Goal: Find specific page/section: Find specific page/section

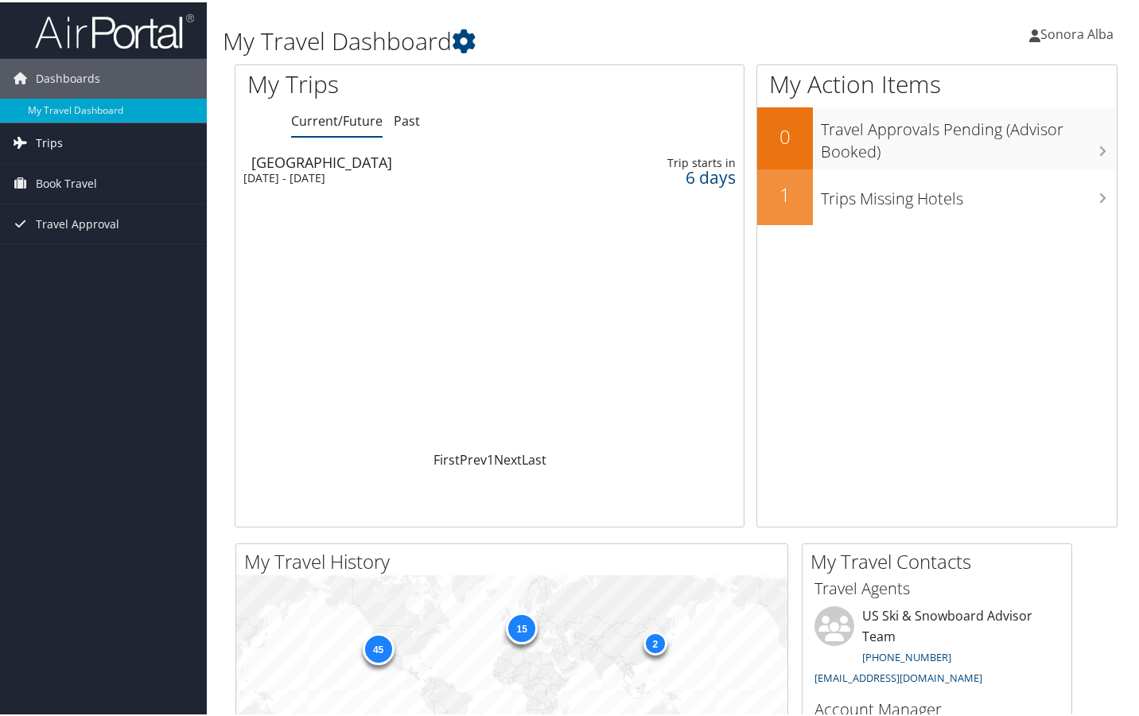
click at [51, 139] on span "Trips" at bounding box center [49, 141] width 27 height 40
click at [72, 171] on link "Current/Future Trips" at bounding box center [103, 173] width 207 height 24
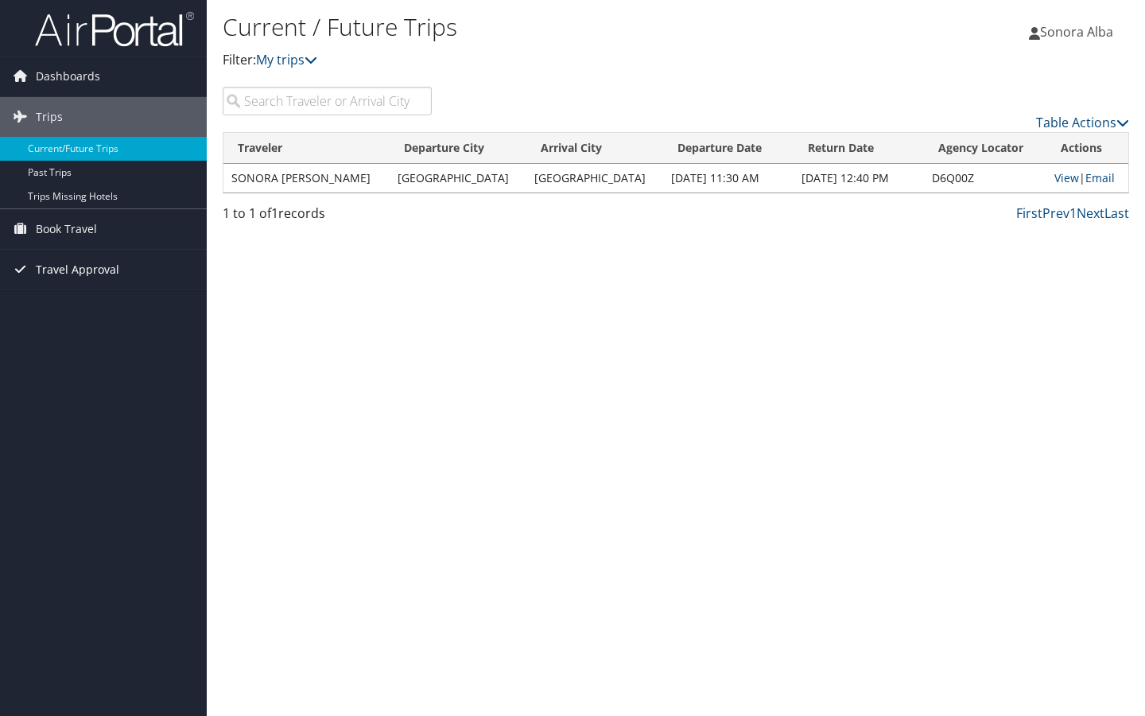
click at [113, 274] on span "Travel Approval" at bounding box center [77, 270] width 83 height 40
click at [119, 307] on link "Pending Trip Approvals" at bounding box center [103, 301] width 207 height 24
